Goal: Task Accomplishment & Management: Manage account settings

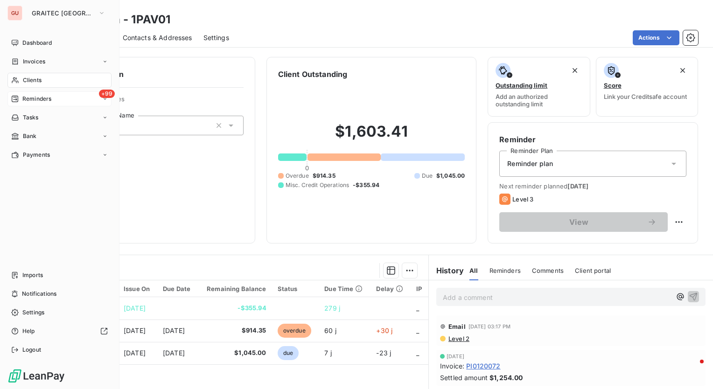
click at [28, 98] on span "Reminders" at bounding box center [36, 99] width 29 height 8
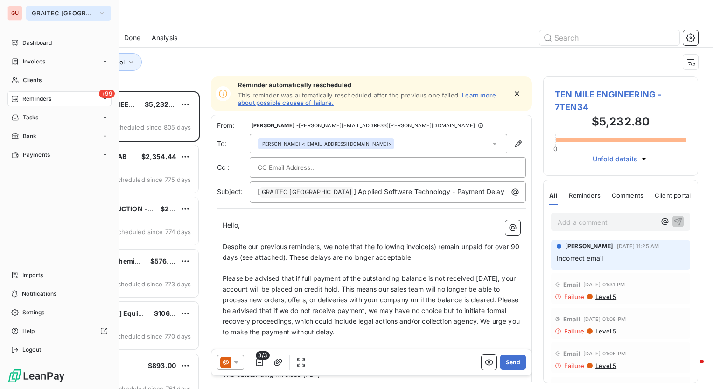
click at [55, 12] on span "GRAITEC [GEOGRAPHIC_DATA]" at bounding box center [63, 12] width 63 height 7
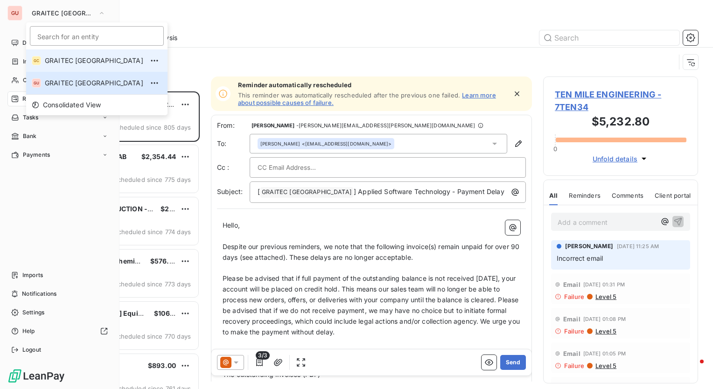
click at [70, 60] on span "GRAITEC [GEOGRAPHIC_DATA]" at bounding box center [94, 60] width 98 height 9
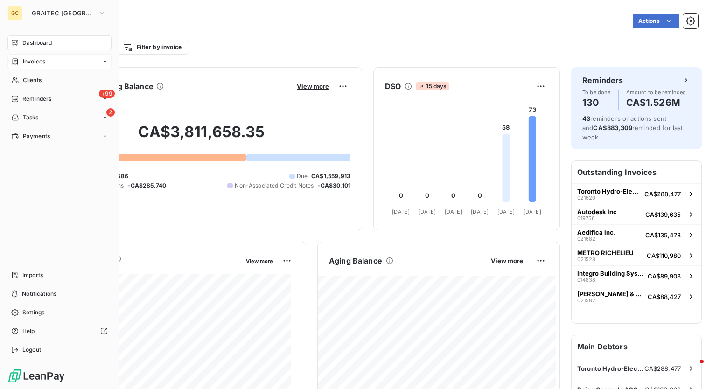
click at [50, 63] on div "Invoices" at bounding box center [59, 61] width 104 height 15
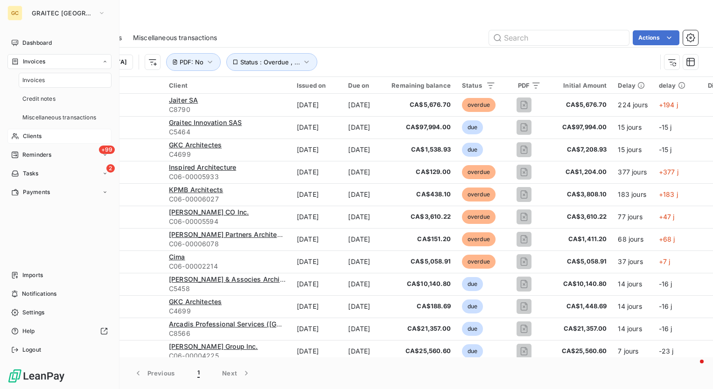
click at [43, 132] on div "Clients" at bounding box center [59, 136] width 104 height 15
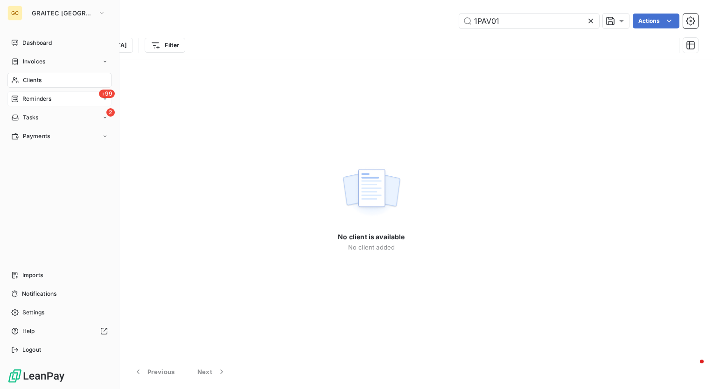
click at [42, 101] on span "Reminders" at bounding box center [36, 99] width 29 height 8
